Goal: Entertainment & Leisure: Consume media (video, audio)

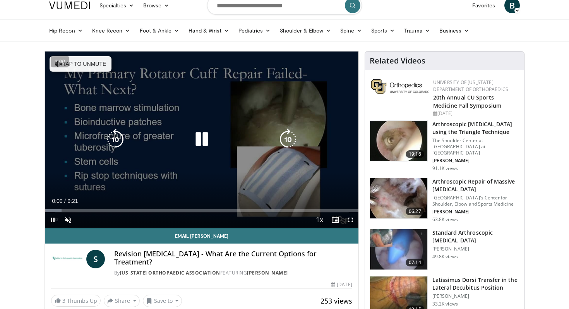
scroll to position [15, 0]
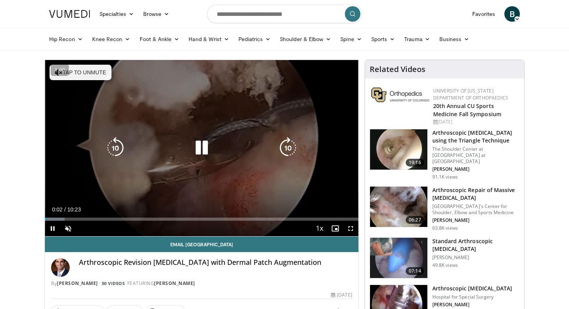
click at [99, 73] on button "Tap to unmute" at bounding box center [81, 72] width 62 height 15
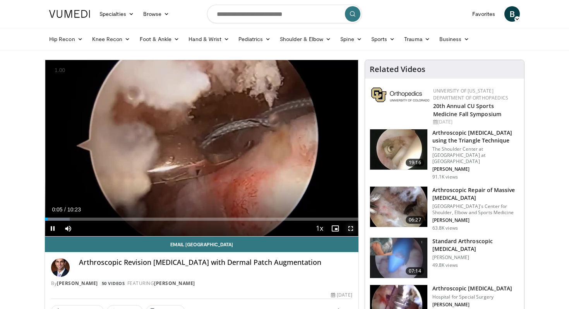
click at [350, 228] on span "Video Player" at bounding box center [350, 227] width 15 height 15
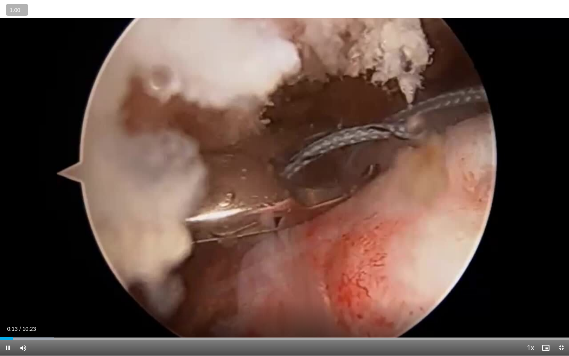
click at [0, 0] on button "+" at bounding box center [0, 0] width 0 height 0
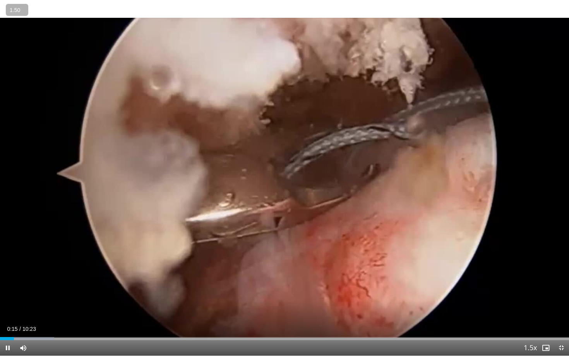
click at [0, 0] on button "+" at bounding box center [0, 0] width 0 height 0
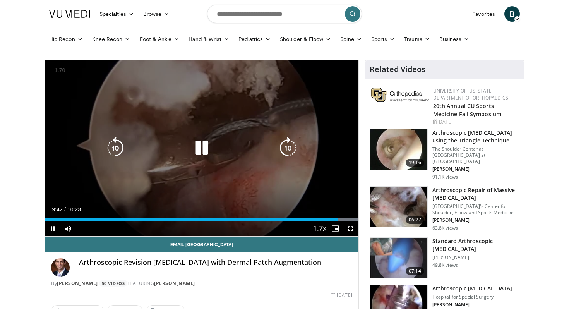
click at [196, 147] on icon "Video Player" at bounding box center [202, 148] width 22 height 22
